Goal: Task Accomplishment & Management: Manage account settings

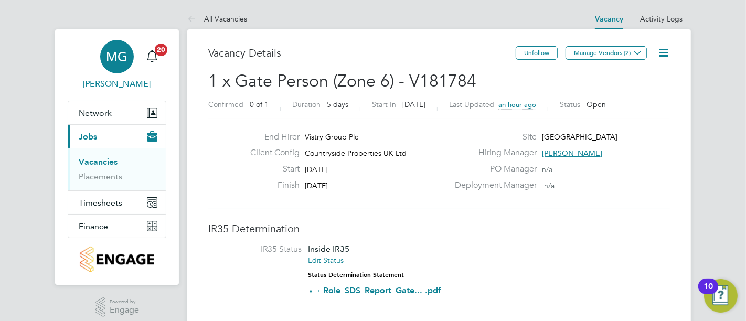
click at [103, 65] on app-avatar "MG" at bounding box center [117, 57] width 34 height 34
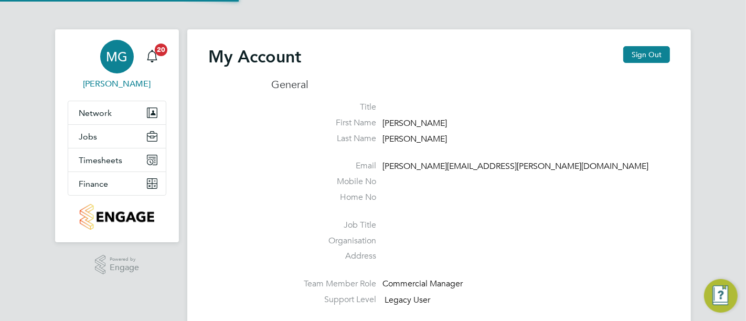
type input "[PERSON_NAME][EMAIL_ADDRESS][PERSON_NAME][DOMAIN_NAME]"
click at [153, 58] on icon "Main navigation" at bounding box center [152, 56] width 13 height 13
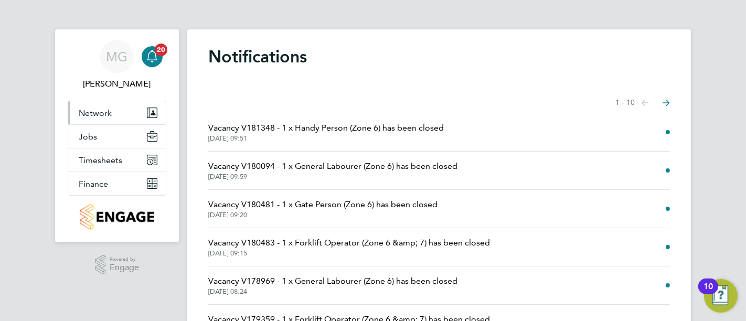
click at [126, 113] on button "Network" at bounding box center [117, 112] width 98 height 23
click at [129, 120] on button "Network" at bounding box center [117, 112] width 98 height 23
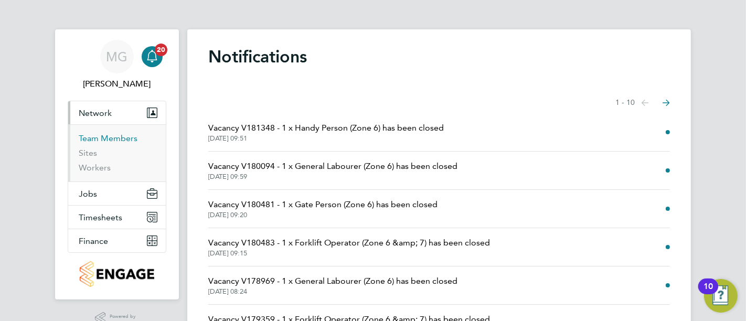
click at [102, 138] on link "Team Members" at bounding box center [108, 138] width 59 height 10
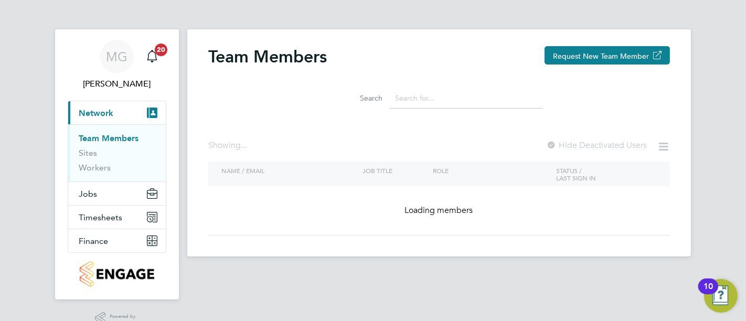
click at [610, 56] on button "Request New Team Member" at bounding box center [606, 55] width 125 height 18
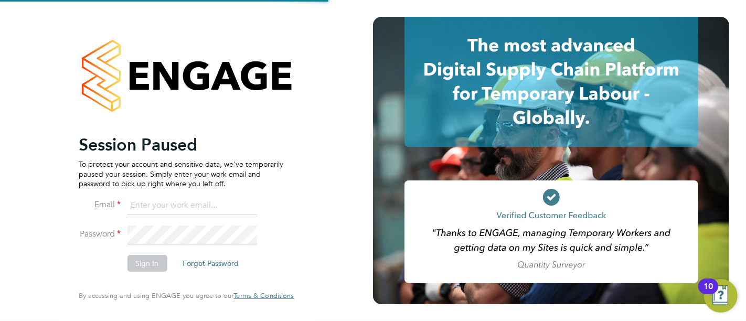
type input "[PERSON_NAME][EMAIL_ADDRESS][PERSON_NAME][DOMAIN_NAME]"
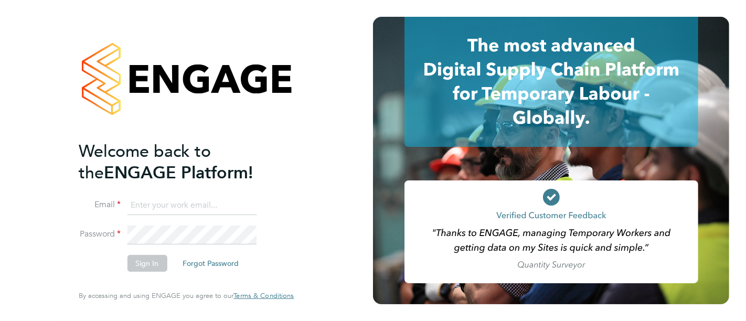
type input "myles.godbold@vistry.co.uk"
click at [156, 265] on button "Sign In" at bounding box center [147, 263] width 40 height 17
